Goal: Book appointment/travel/reservation

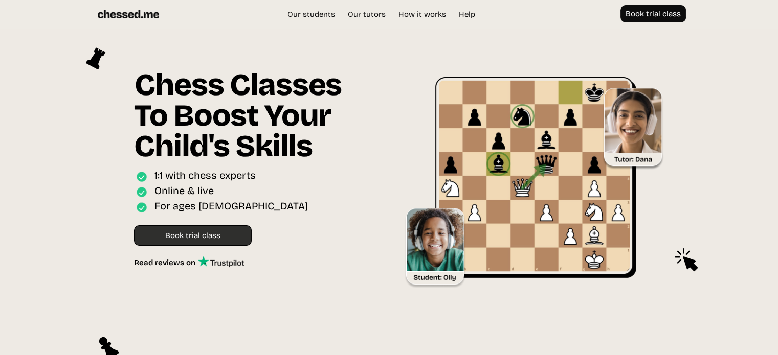
click at [208, 231] on link "Book trial class" at bounding box center [193, 235] width 118 height 20
click at [365, 18] on link "Our tutors" at bounding box center [367, 14] width 48 height 10
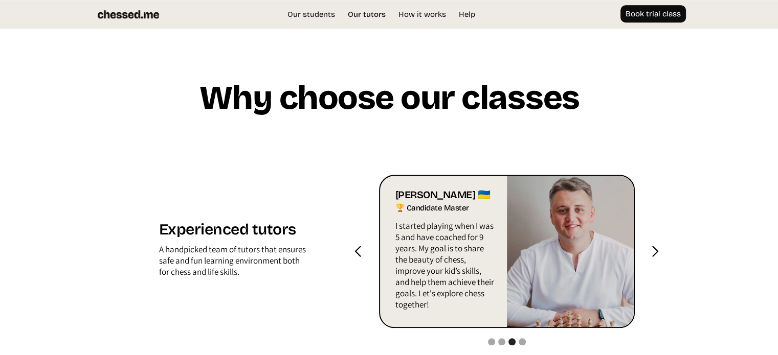
scroll to position [977, 0]
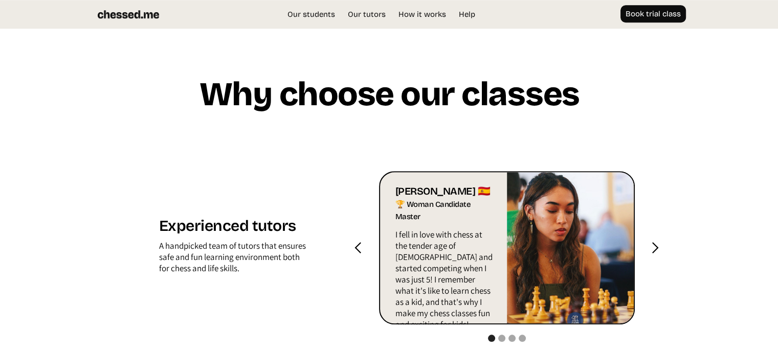
click at [651, 245] on div "next slide" at bounding box center [654, 248] width 13 height 13
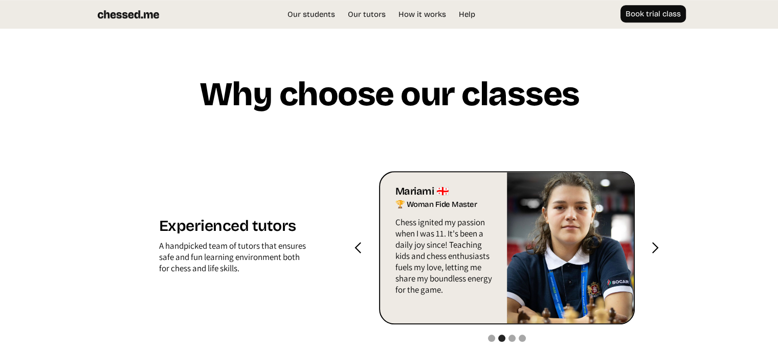
click at [651, 245] on div "next slide" at bounding box center [654, 248] width 13 height 13
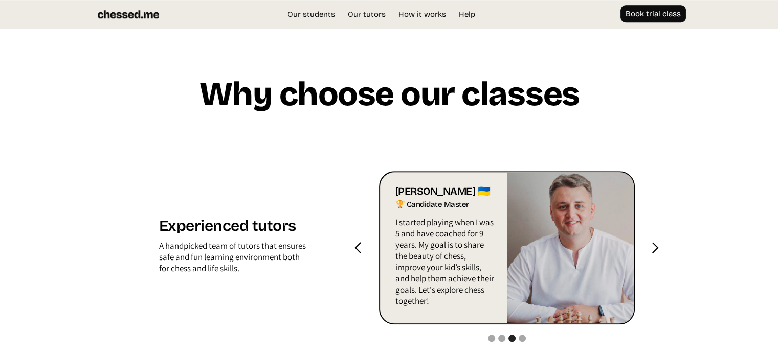
click at [651, 245] on div "next slide" at bounding box center [654, 248] width 13 height 13
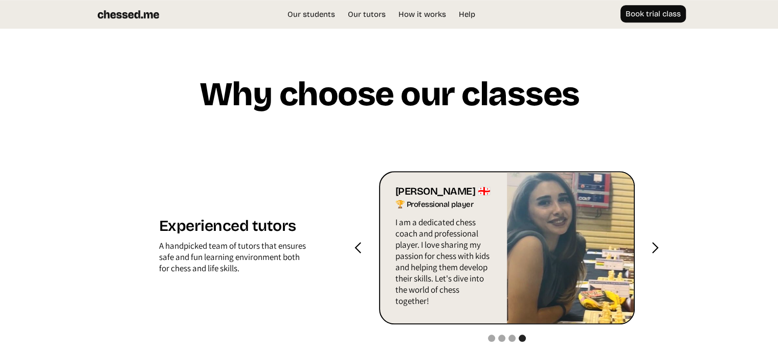
click at [651, 245] on div "next slide" at bounding box center [654, 248] width 13 height 13
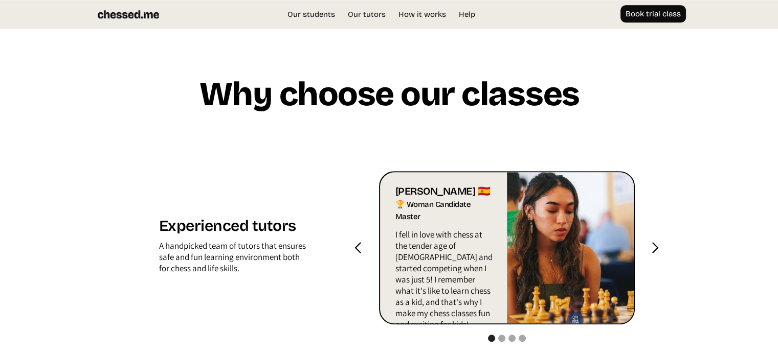
click at [651, 245] on div "next slide" at bounding box center [654, 248] width 13 height 13
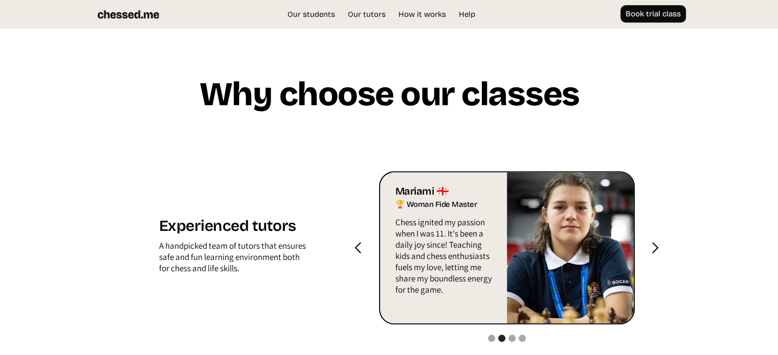
click at [651, 245] on div "next slide" at bounding box center [654, 248] width 13 height 13
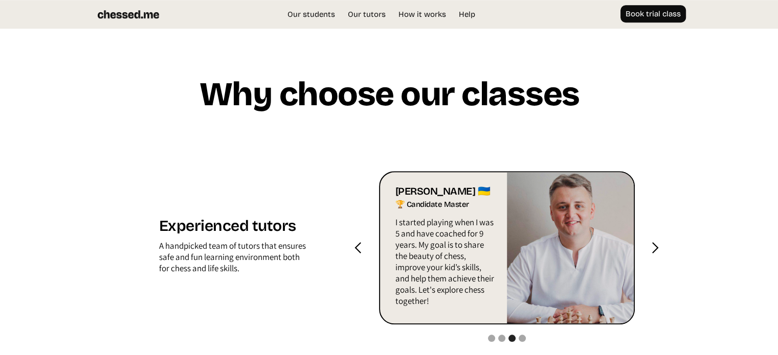
click at [651, 245] on div "next slide" at bounding box center [654, 248] width 13 height 13
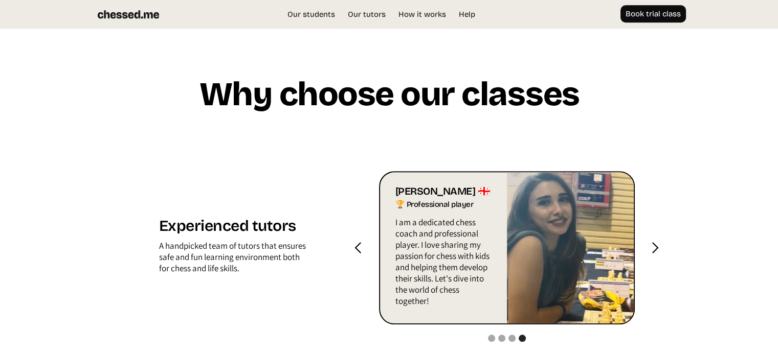
drag, startPoint x: 777, startPoint y: 128, endPoint x: 785, endPoint y: 183, distance: 55.7
drag, startPoint x: 776, startPoint y: 131, endPoint x: 780, endPoint y: 161, distance: 30.4
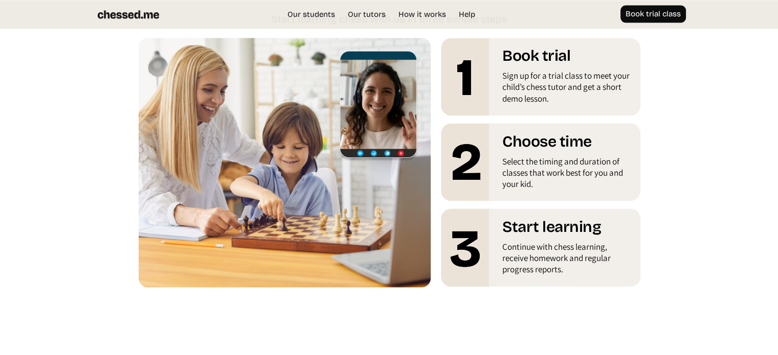
scroll to position [2116, 0]
